Goal: Transaction & Acquisition: Register for event/course

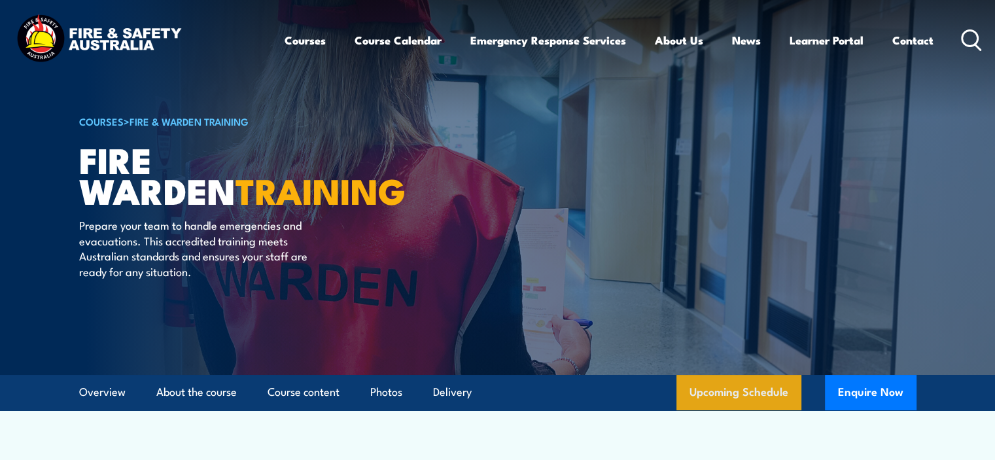
click at [759, 389] on link "Upcoming Schedule" at bounding box center [738, 392] width 125 height 35
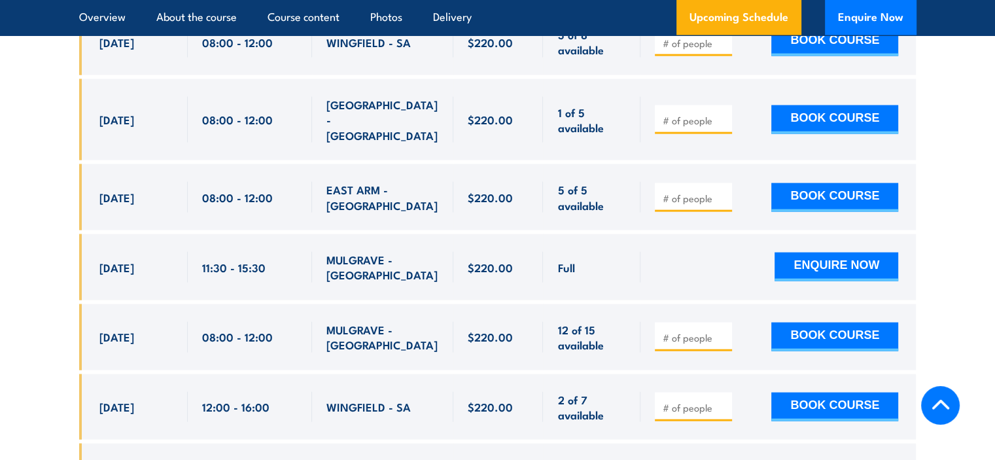
scroll to position [2891, 0]
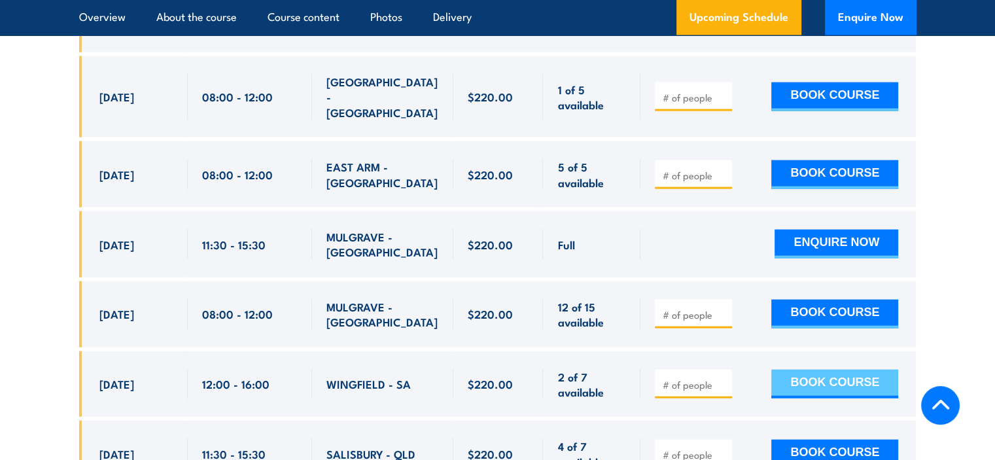
click at [839, 370] on button "BOOK COURSE" at bounding box center [834, 384] width 127 height 29
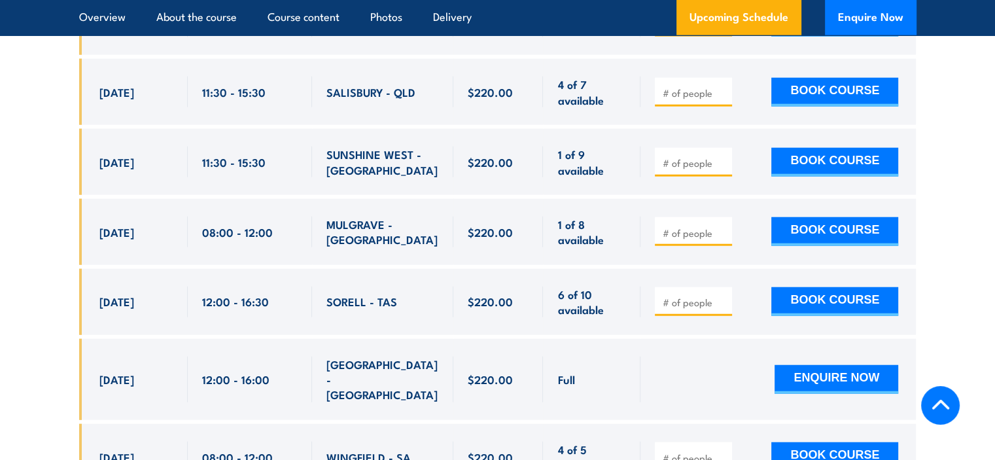
scroll to position [3284, 0]
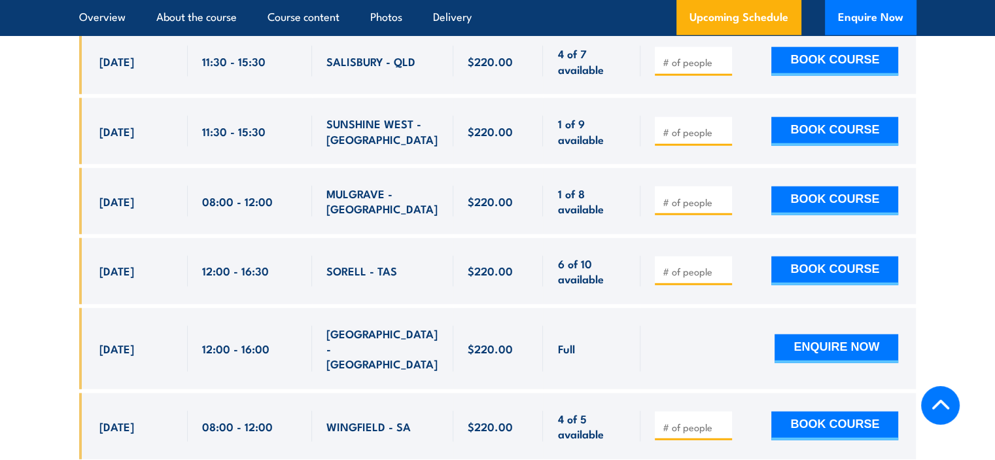
click at [684, 421] on input "number" at bounding box center [694, 427] width 65 height 13
type input "1"
click at [725, 421] on input "1" at bounding box center [694, 427] width 65 height 13
click at [805, 412] on button "BOOK COURSE" at bounding box center [834, 426] width 127 height 29
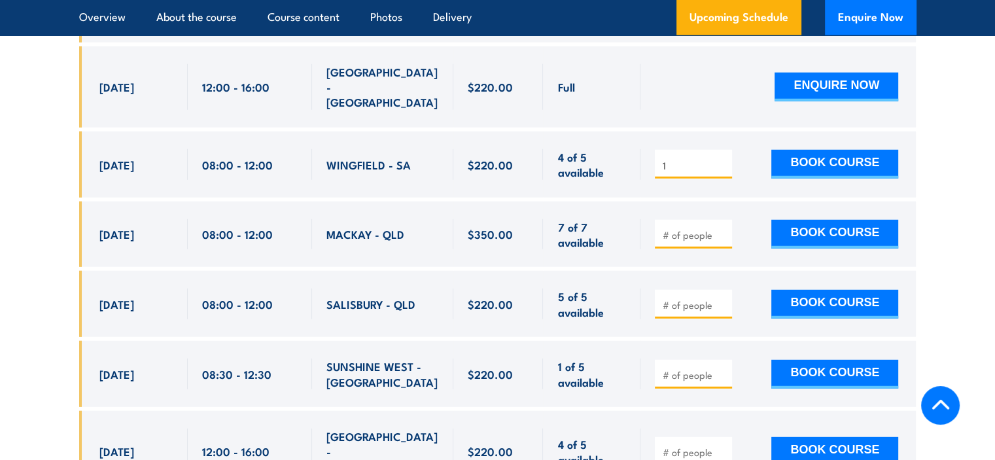
scroll to position [3414, 0]
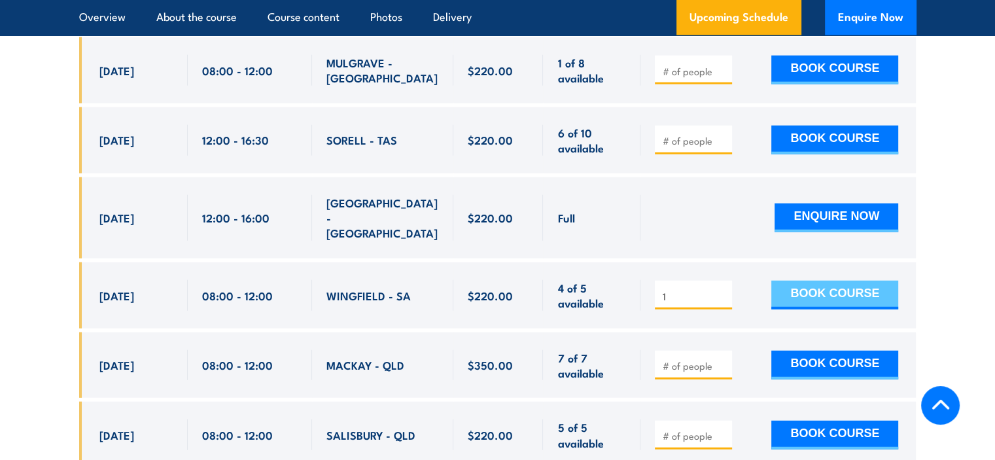
click at [827, 281] on button "BOOK COURSE" at bounding box center [834, 295] width 127 height 29
click at [855, 281] on button "BOOK COURSE" at bounding box center [834, 295] width 127 height 29
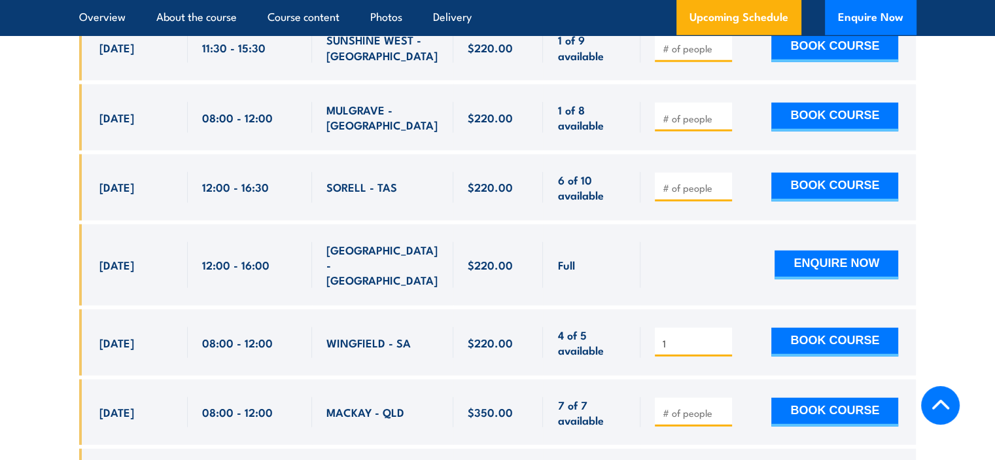
scroll to position [3349, 0]
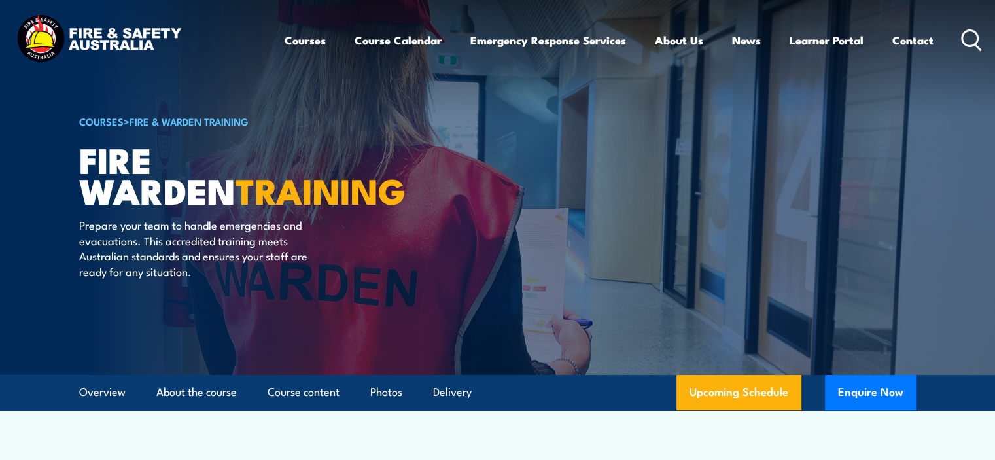
click at [726, 391] on link "Upcoming Schedule" at bounding box center [738, 392] width 125 height 35
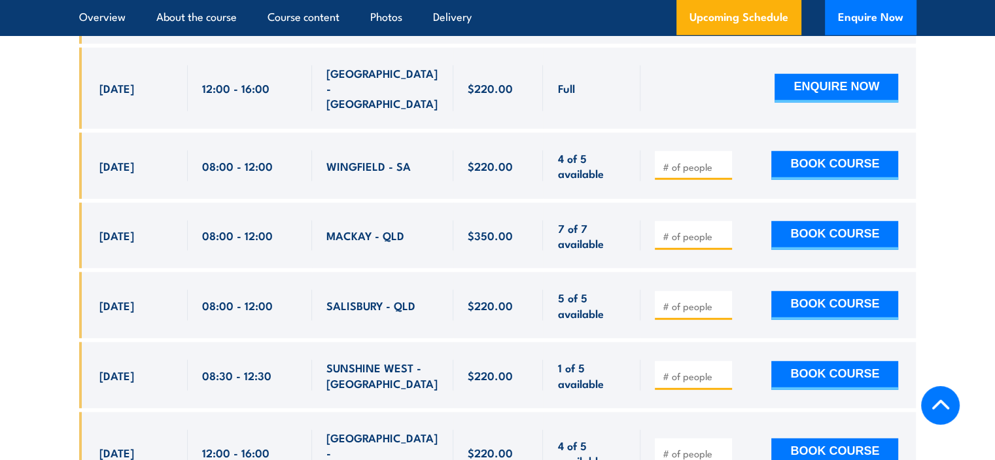
scroll to position [3414, 0]
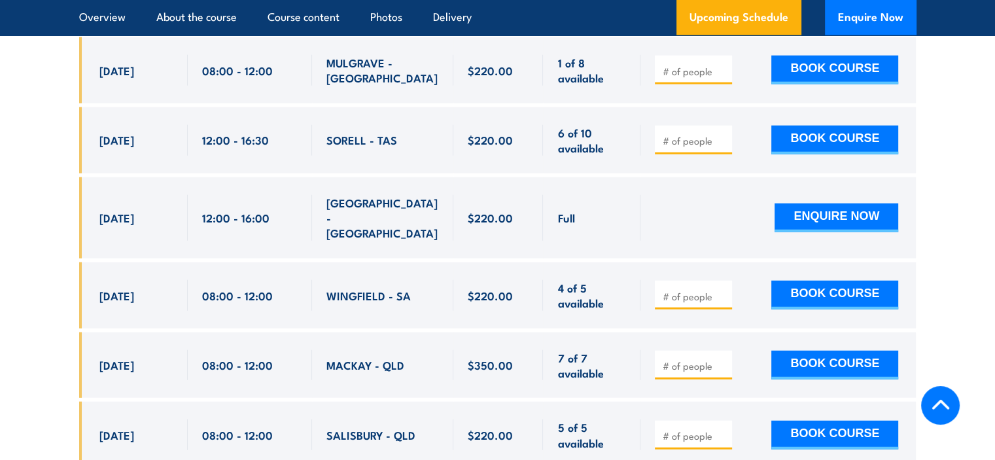
drag, startPoint x: 653, startPoint y: 226, endPoint x: 692, endPoint y: 227, distance: 38.6
click at [654, 262] on div at bounding box center [777, 295] width 275 height 66
type input "1"
click at [722, 290] on input "1" at bounding box center [694, 296] width 65 height 13
click at [811, 281] on button "BOOK COURSE" at bounding box center [834, 295] width 127 height 29
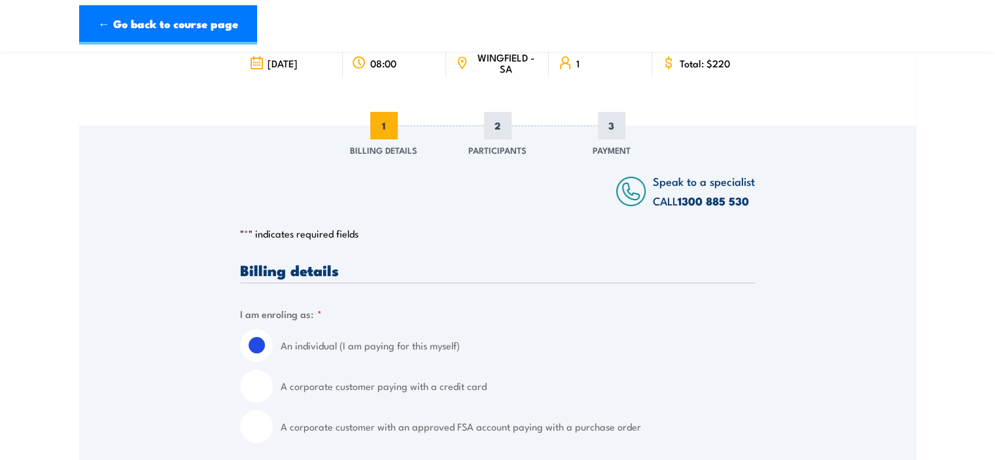
scroll to position [131, 0]
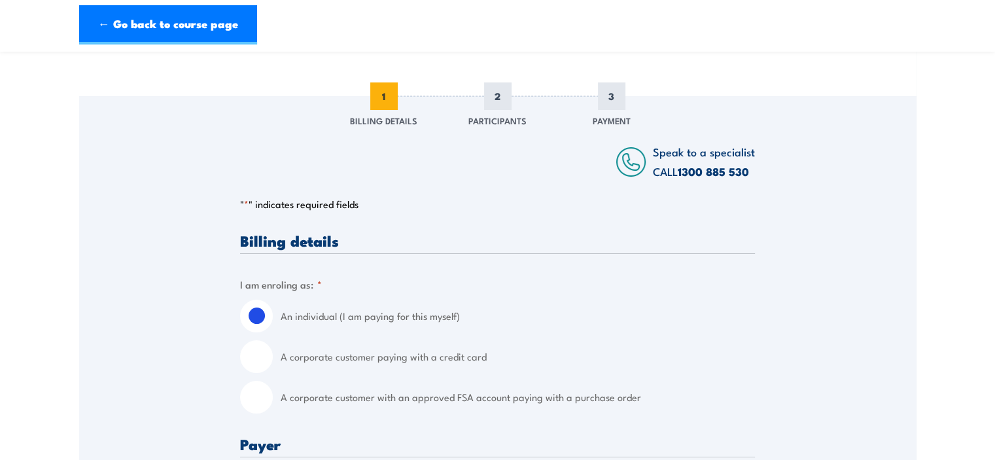
click at [258, 355] on input "A corporate customer paying with a credit card" at bounding box center [256, 356] width 33 height 33
radio input "true"
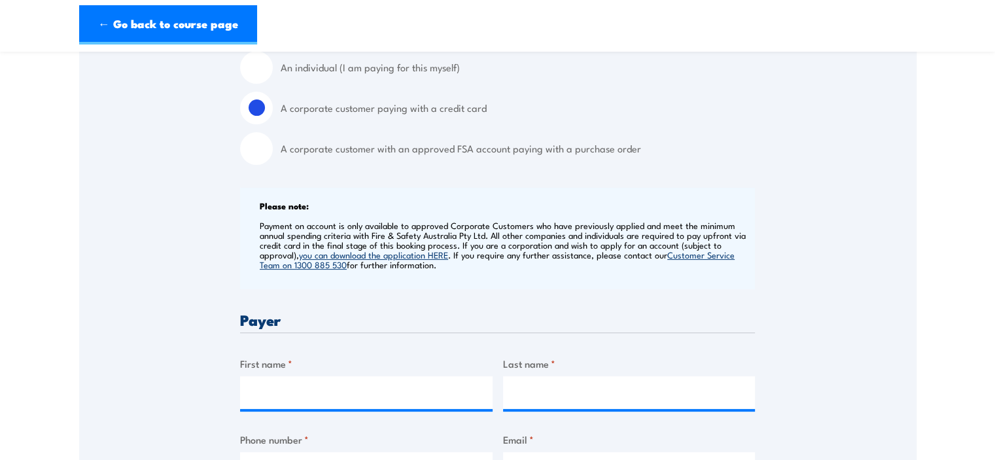
scroll to position [458, 0]
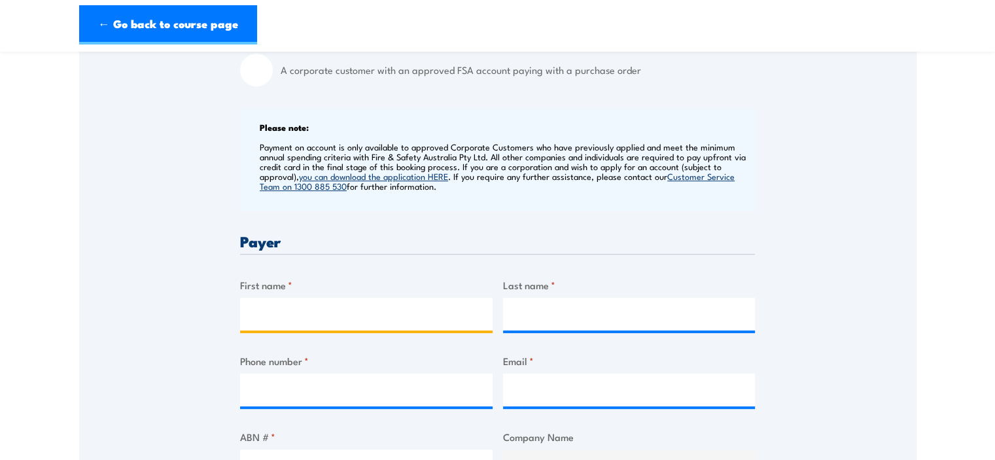
click at [328, 308] on input "First name *" at bounding box center [366, 314] width 253 height 33
type input "Kylie"
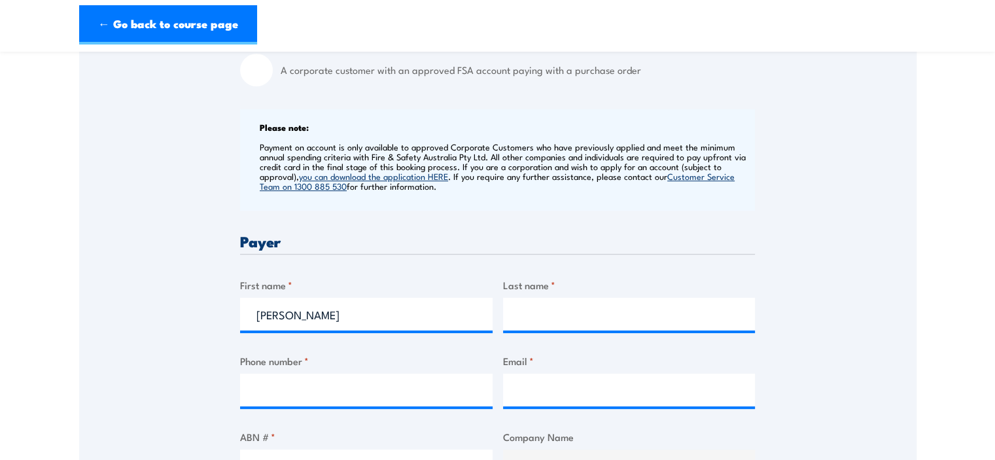
type input "Norton"
type input "0409690449"
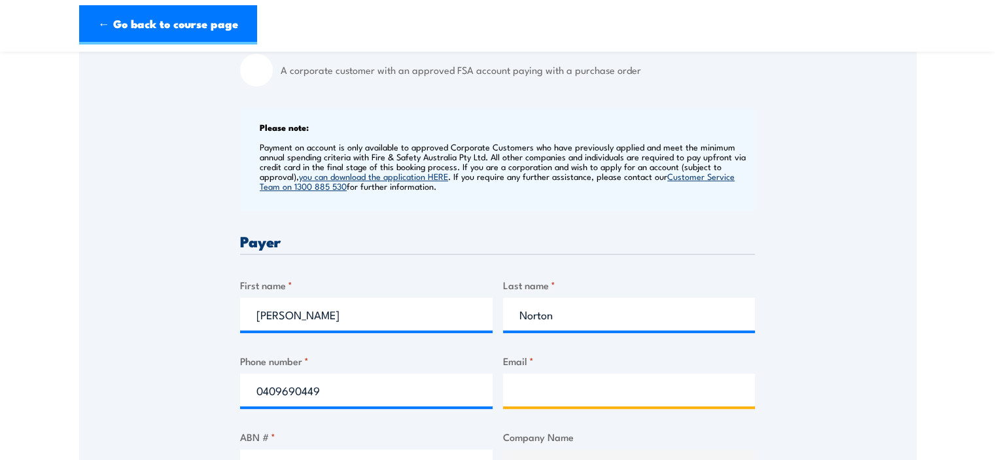
type input "accounts@davebensoncaravans.com.au"
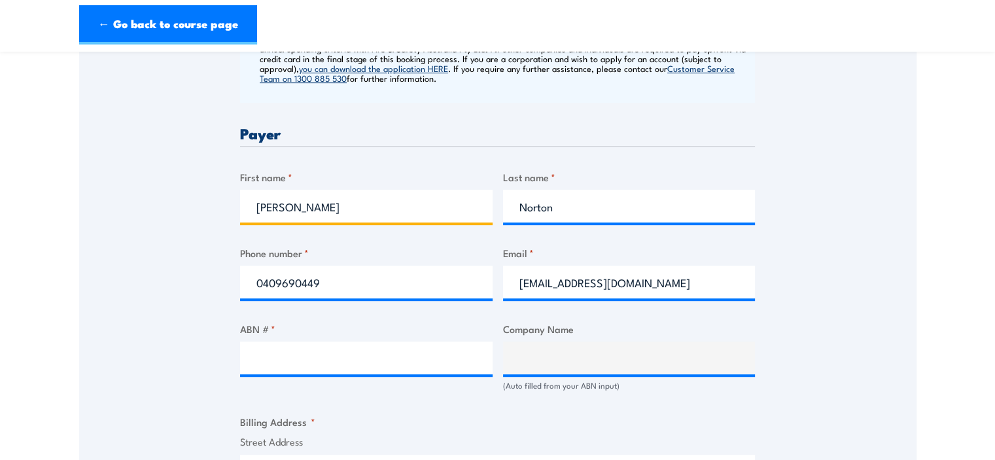
scroll to position [589, 0]
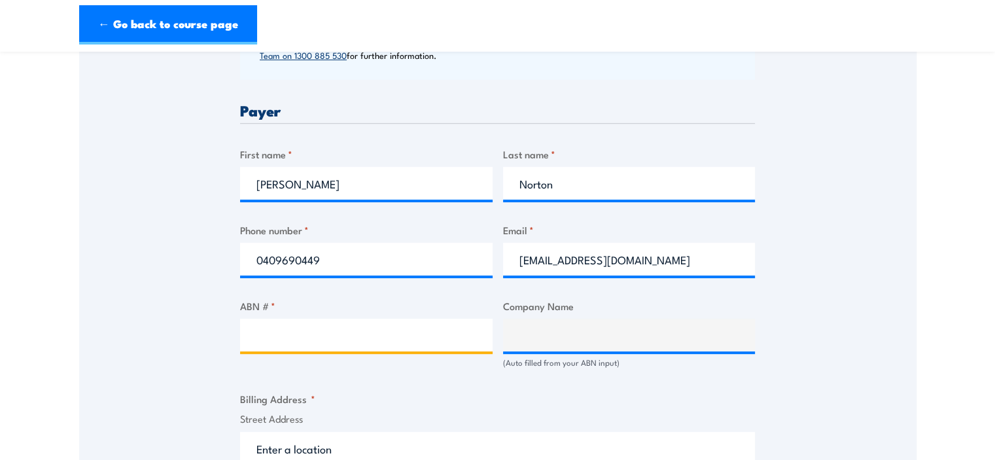
click at [293, 333] on input "ABN # *" at bounding box center [366, 335] width 253 height 33
type input "88 125 434 746"
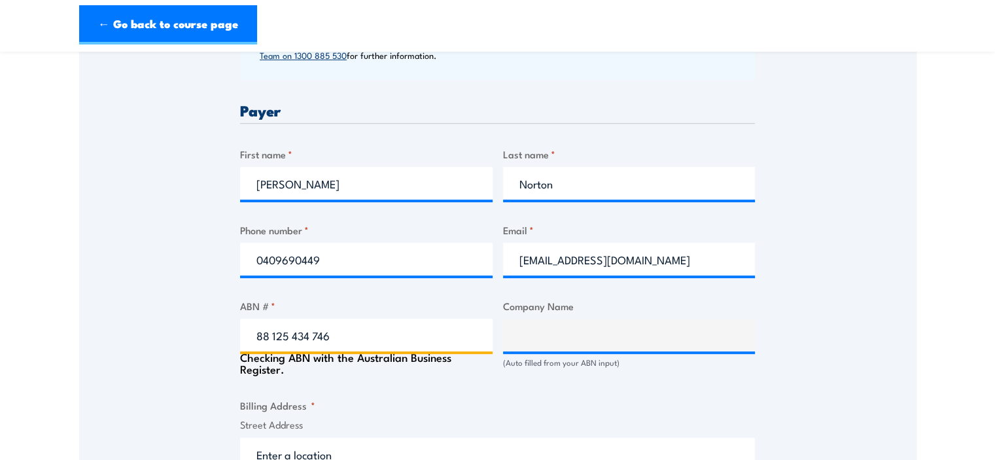
type input "DAVE BENSON CARAVANS PTY LTD"
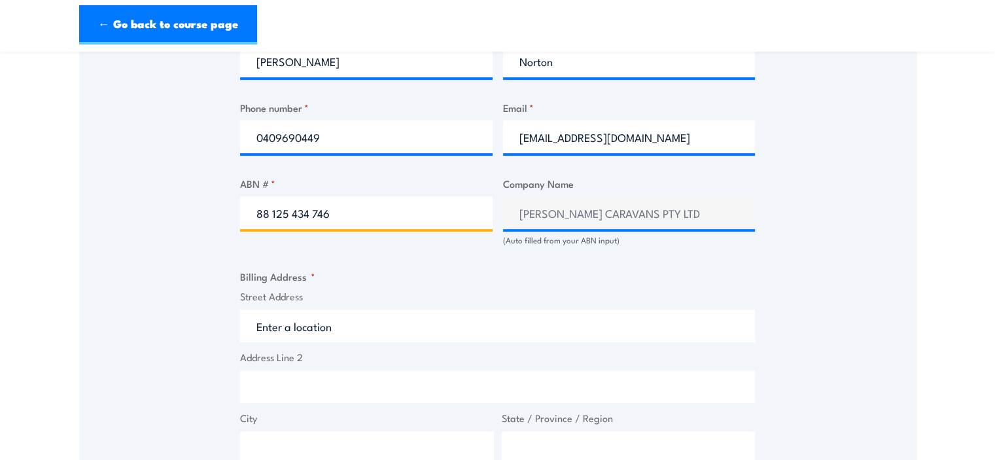
scroll to position [720, 0]
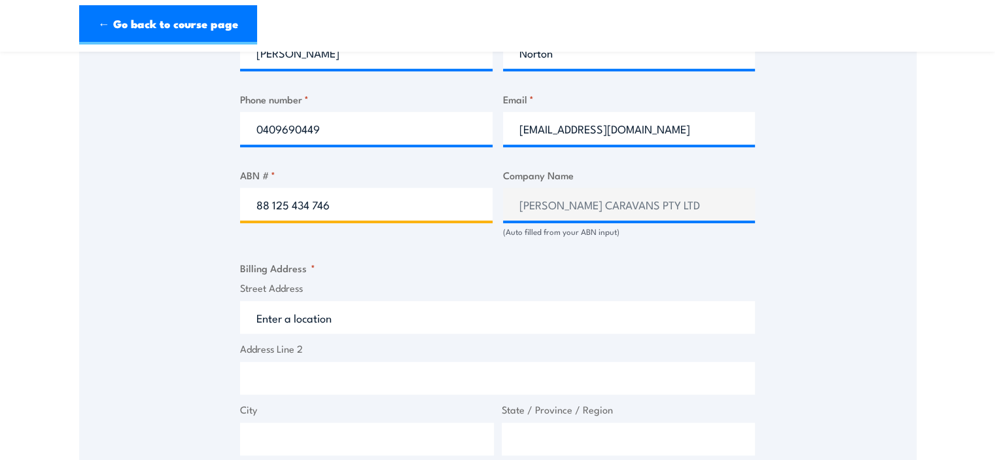
type input "88 125 434 746"
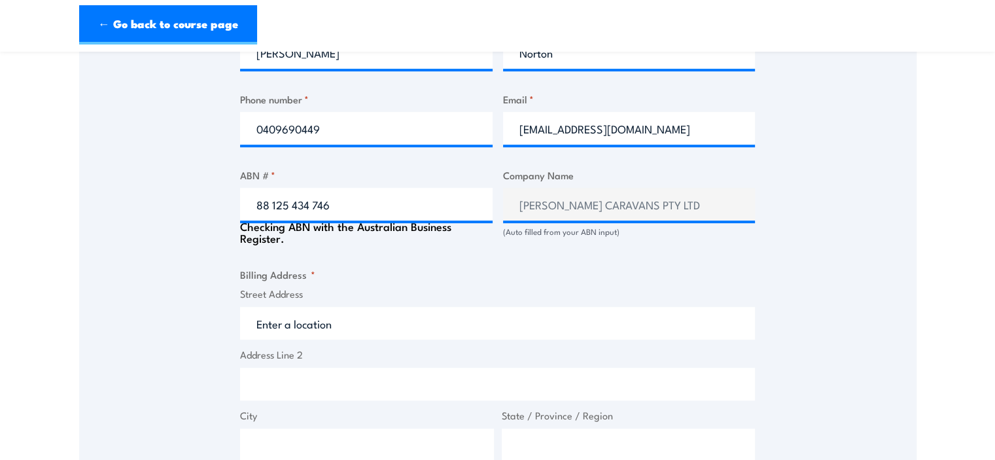
click at [339, 312] on input "Street Address" at bounding box center [497, 323] width 515 height 33
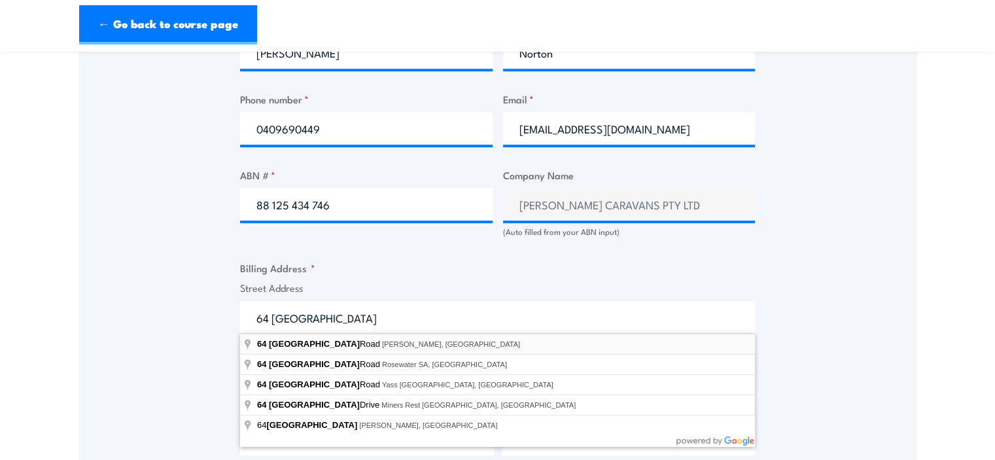
type input "64 Grand Junction Road, Kilburn SA, Australia"
type input "64 Grand Jct Rd"
type input "Kilburn"
type input "South Australia"
type input "5084"
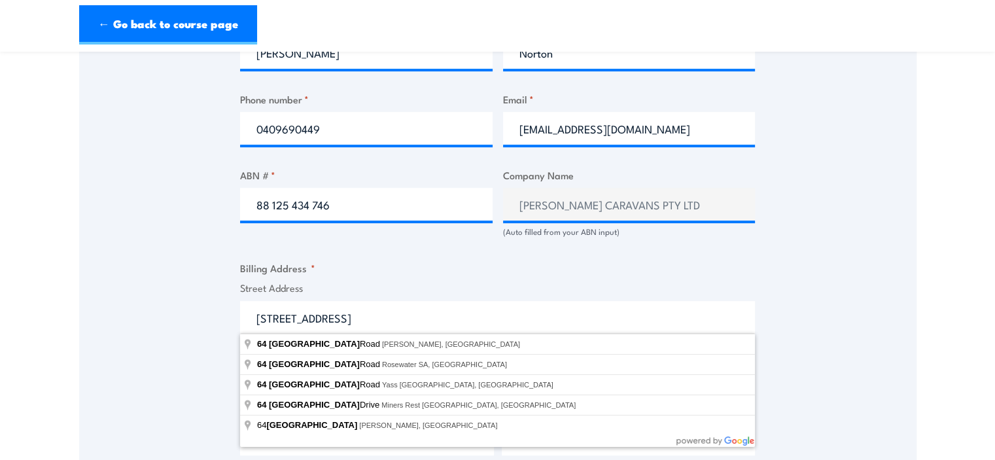
select select "Australia"
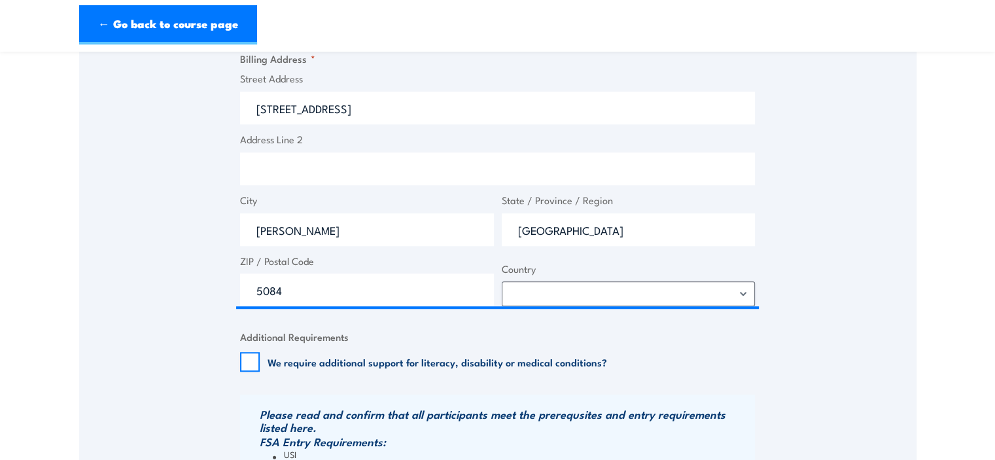
scroll to position [1047, 0]
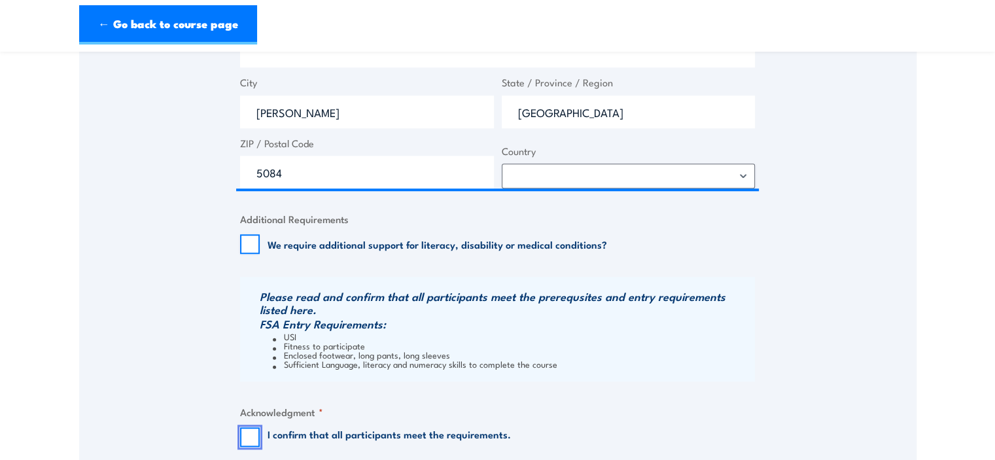
click at [251, 442] on input "I confirm that all participants meet the requirements." at bounding box center [250, 437] width 20 height 20
checkbox input "true"
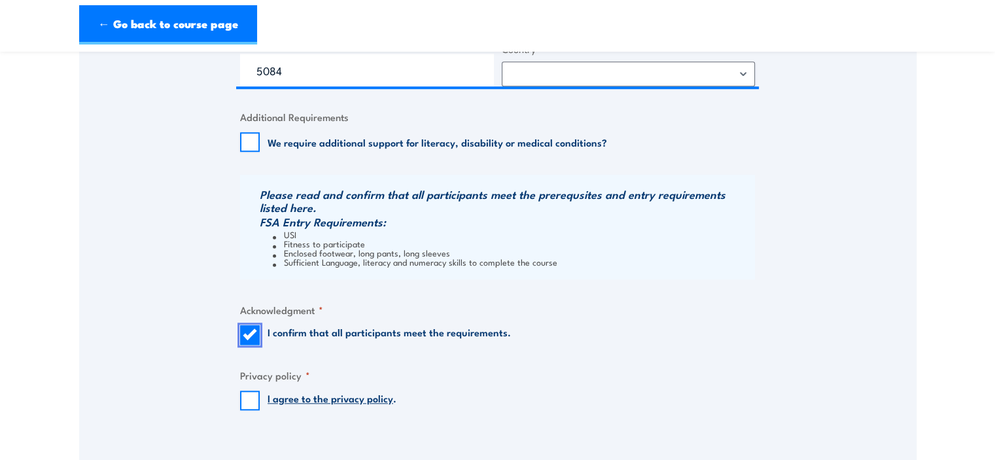
scroll to position [1178, 0]
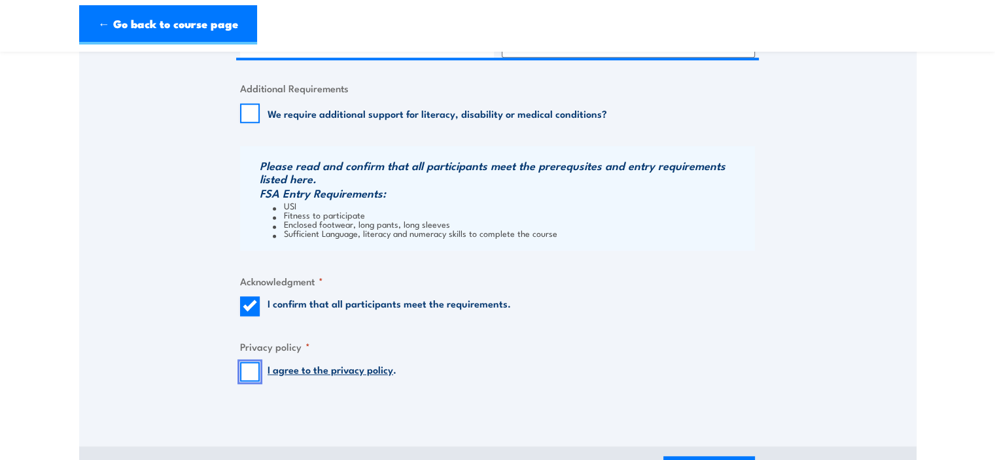
click at [249, 371] on input "I agree to the privacy policy ." at bounding box center [250, 372] width 20 height 20
checkbox input "true"
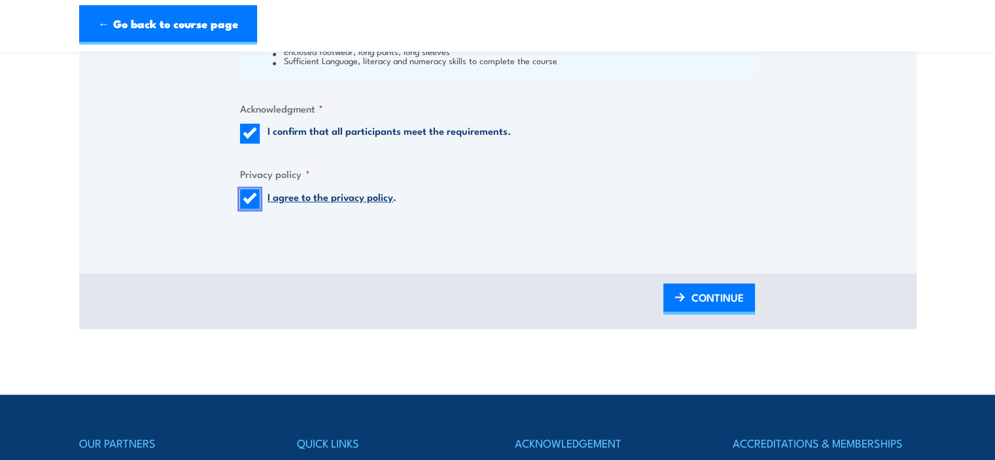
scroll to position [1374, 0]
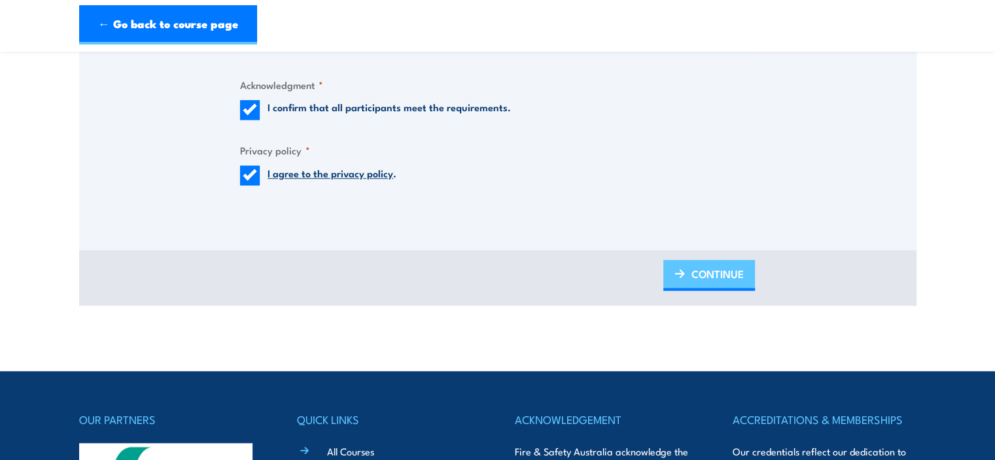
click at [726, 264] on span "CONTINUE" at bounding box center [718, 273] width 52 height 35
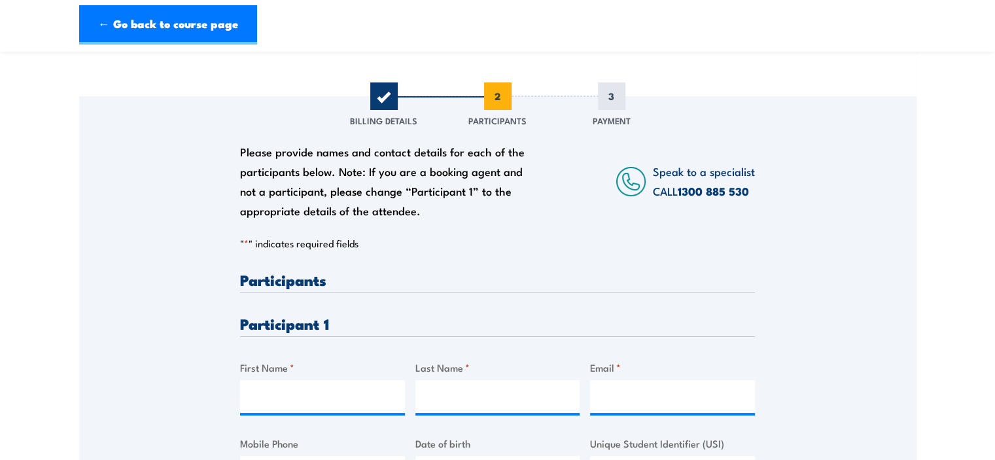
scroll to position [196, 0]
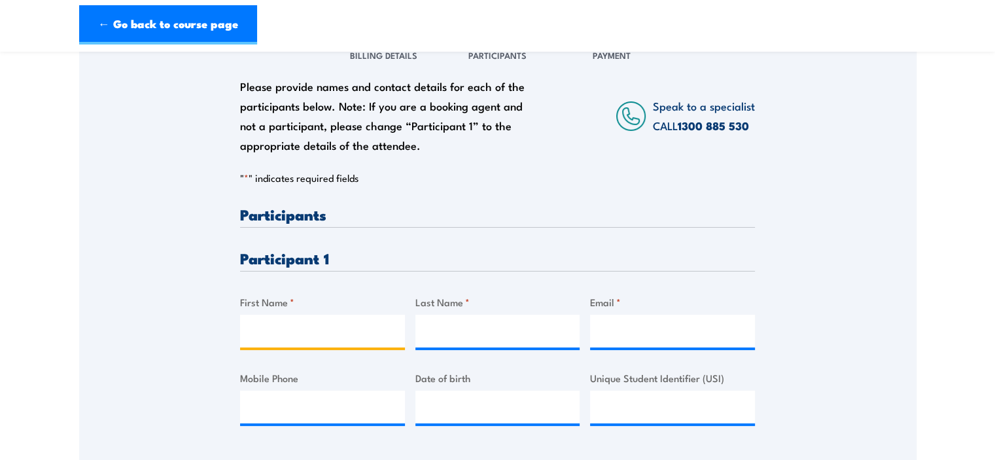
click at [333, 343] on input "First Name *" at bounding box center [322, 331] width 165 height 33
type input "Brenton"
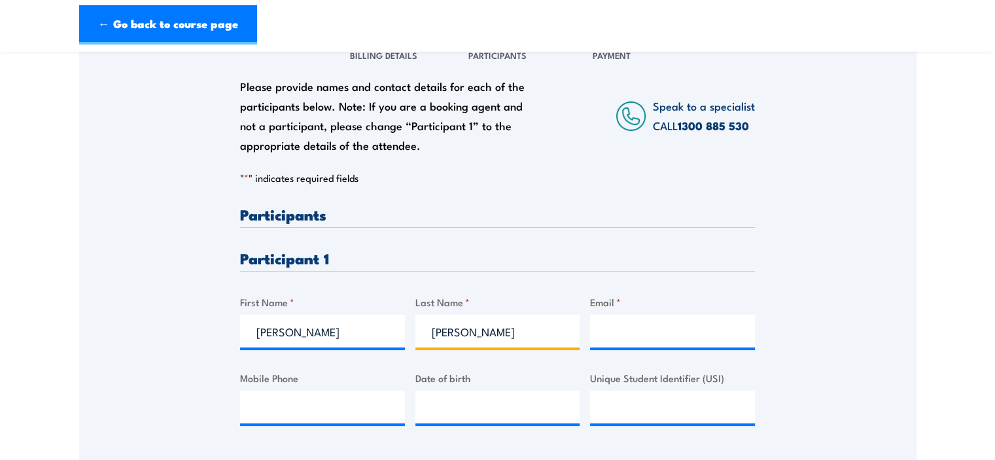
type input "Rogers"
type input "kylien@davebensoncaravans.com.au"
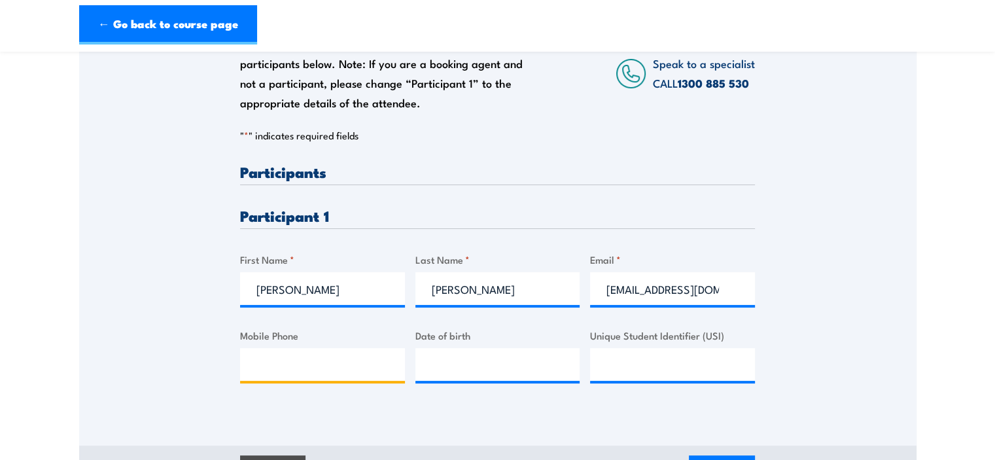
scroll to position [262, 0]
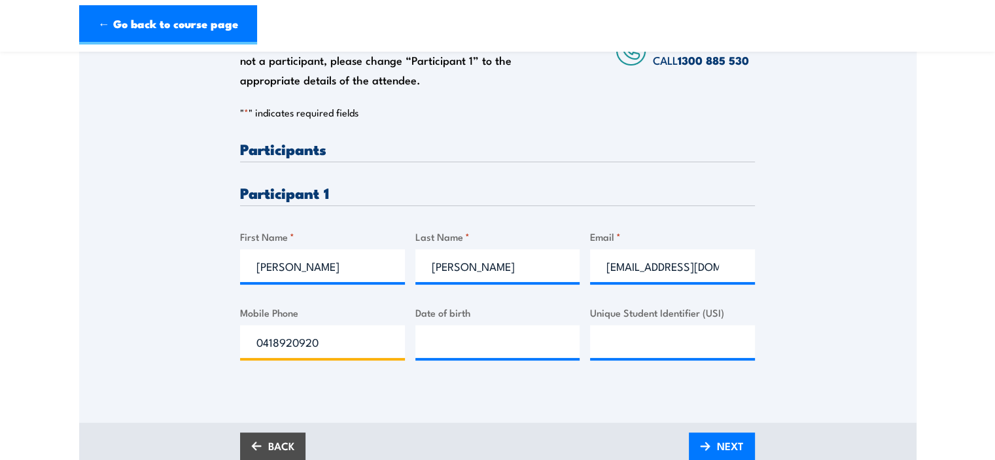
type input "0418920920"
click at [516, 346] on input "__/__/____" at bounding box center [497, 341] width 165 height 33
type input "09/10/1971"
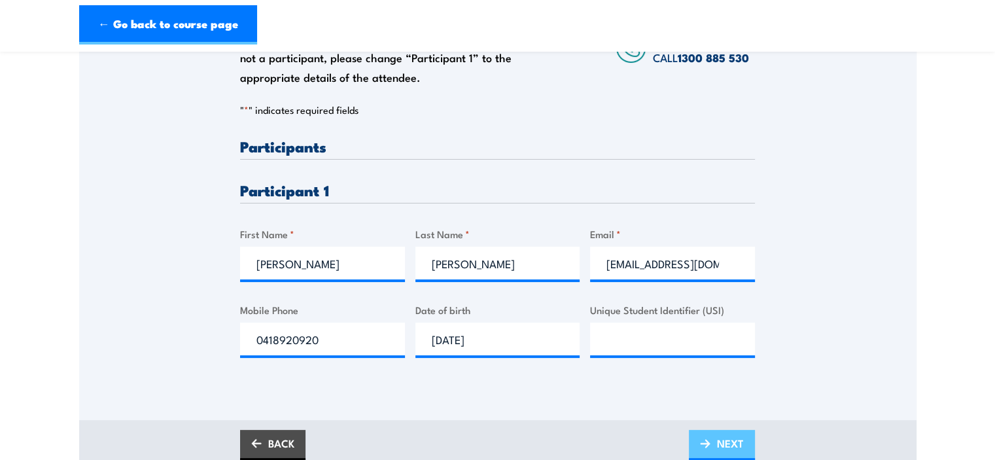
click at [738, 446] on span "NEXT" at bounding box center [730, 443] width 27 height 35
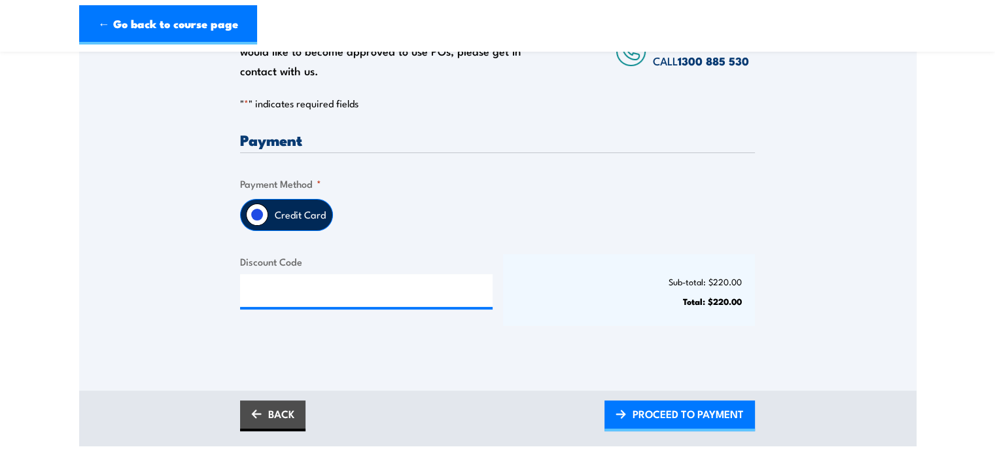
scroll to position [262, 0]
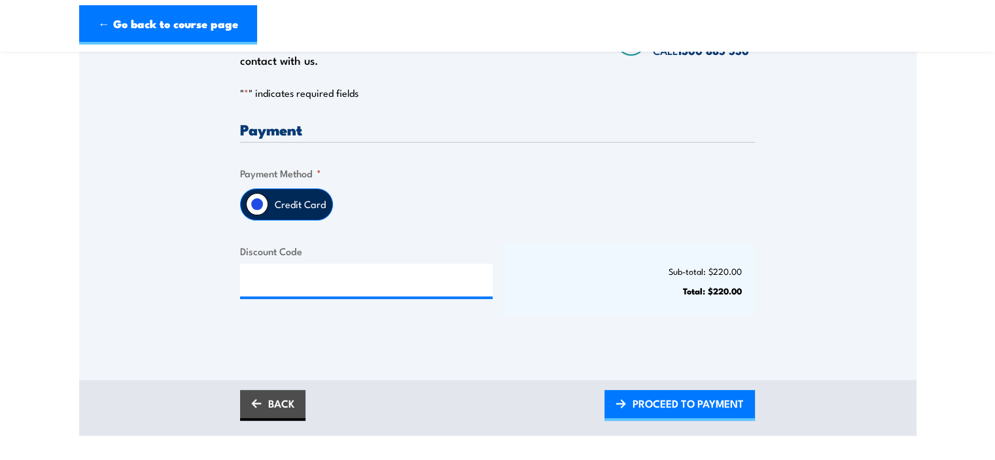
click at [286, 209] on label "Credit Card" at bounding box center [300, 204] width 64 height 31
click at [268, 209] on input "Credit Card" at bounding box center [257, 204] width 22 height 22
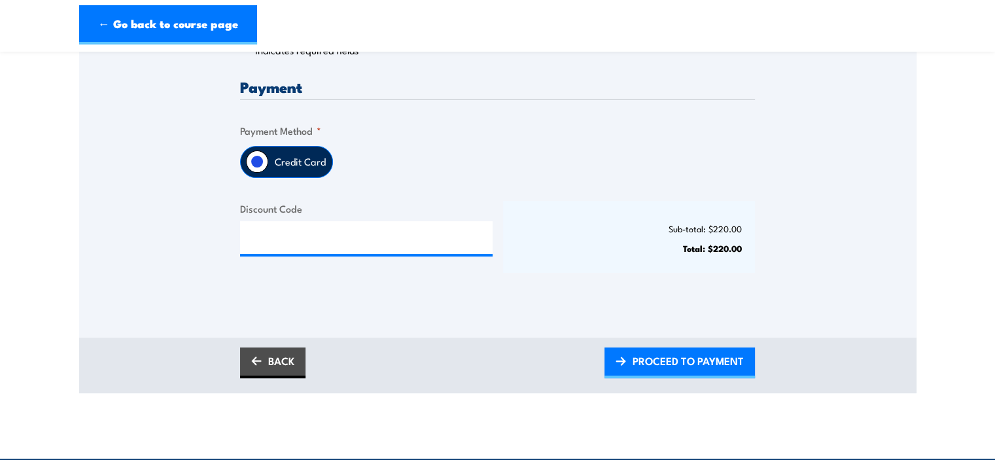
scroll to position [327, 0]
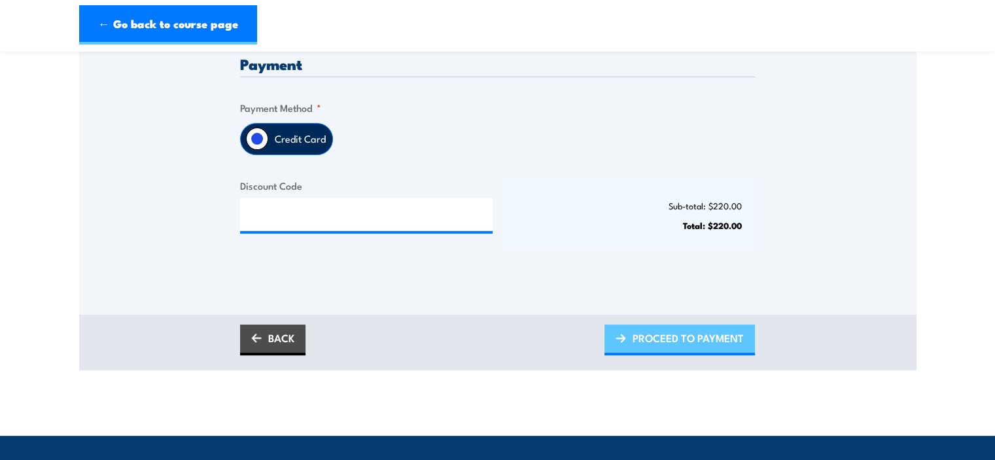
click at [678, 340] on span "PROCEED TO PAYMENT" at bounding box center [688, 338] width 111 height 35
